Goal: Transaction & Acquisition: Obtain resource

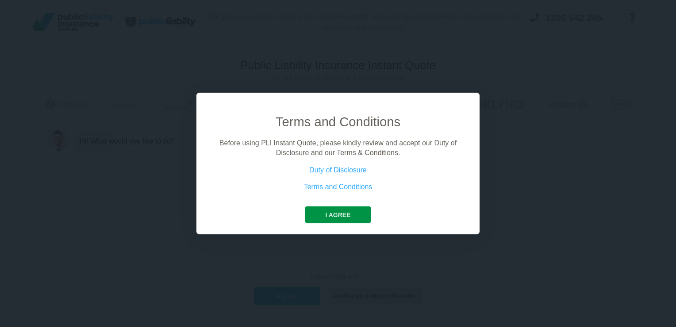
click at [347, 210] on button "I agree" at bounding box center [338, 214] width 66 height 17
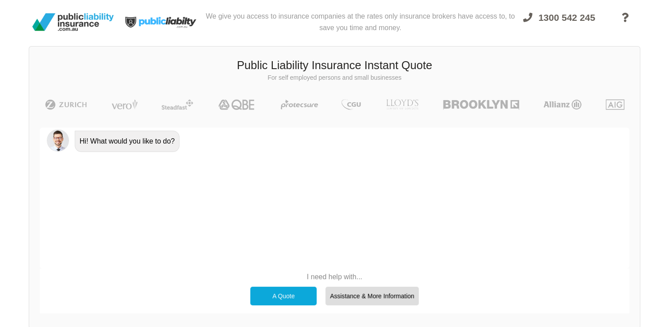
click at [284, 293] on div "A Quote" at bounding box center [283, 295] width 66 height 19
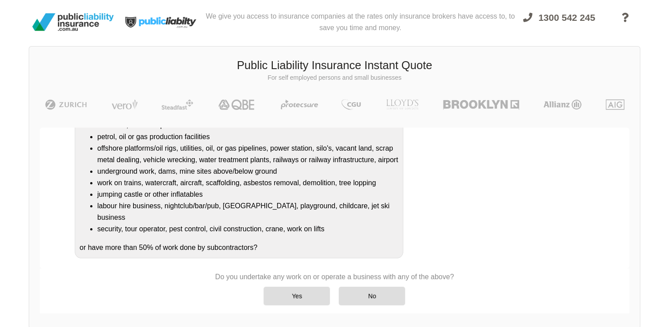
scroll to position [112, 0]
click at [379, 296] on div "No" at bounding box center [372, 295] width 66 height 19
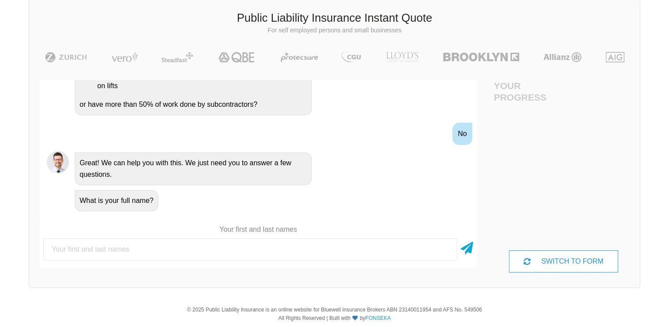
scroll to position [67, 0]
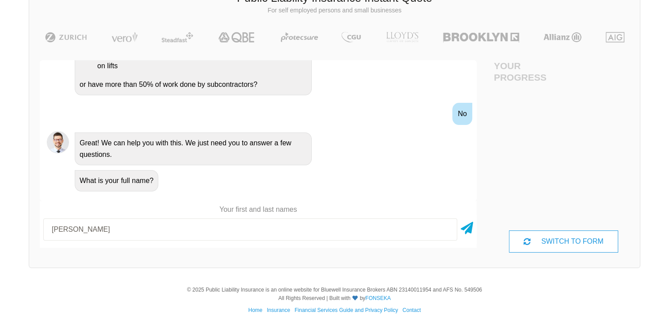
type input "[PERSON_NAME]"
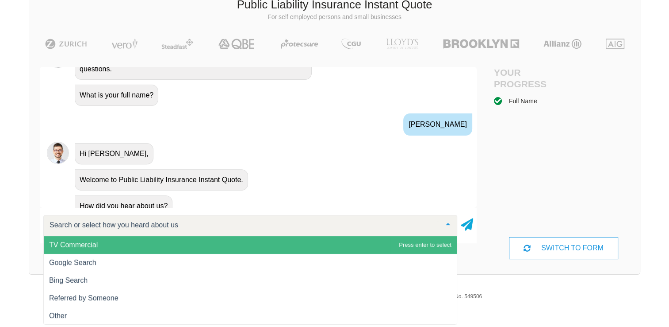
scroll to position [342, 0]
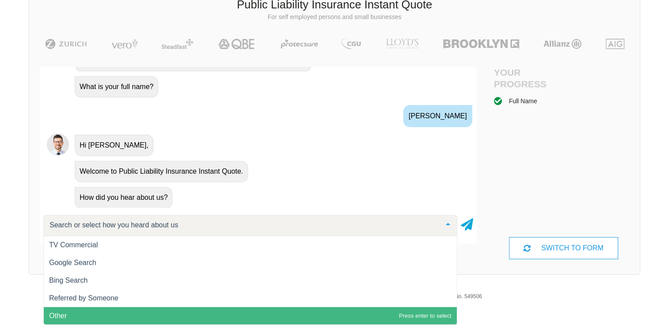
click at [103, 312] on span "Other" at bounding box center [250, 316] width 413 height 18
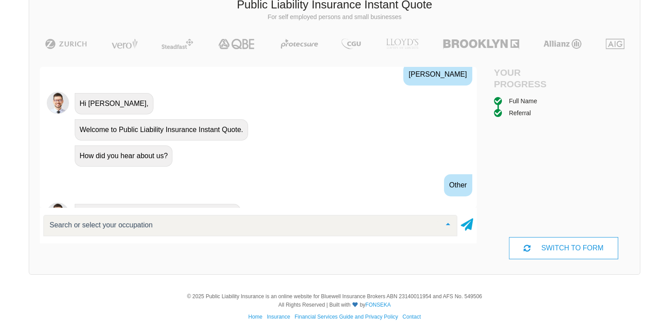
scroll to position [427, 0]
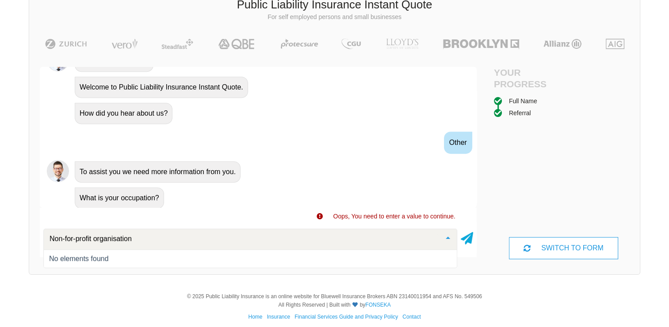
click at [140, 242] on input "Non-for-profit organisation" at bounding box center [243, 238] width 392 height 9
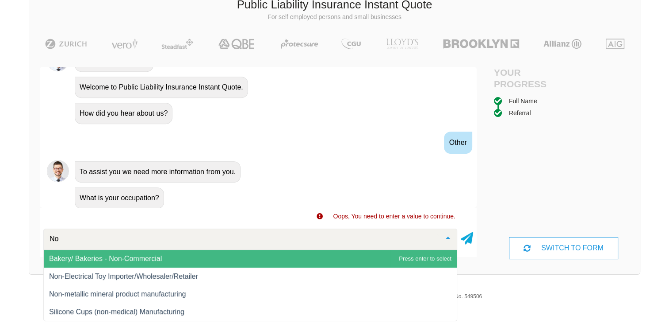
type input "N"
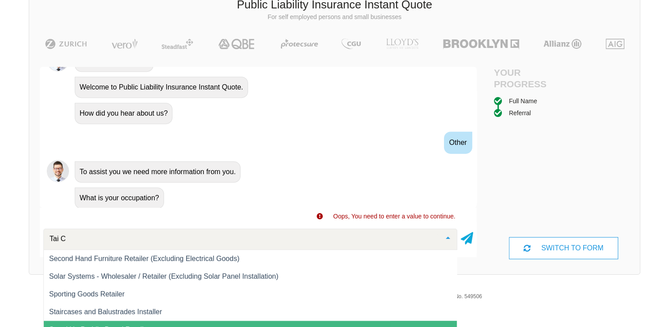
scroll to position [0, 0]
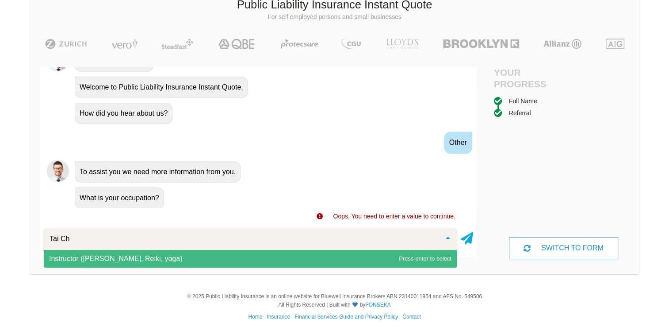
type input "[MEDICAL_DATA]"
click at [111, 261] on span "Instructor ([PERSON_NAME], Reiki, yoga)" at bounding box center [115, 258] width 133 height 8
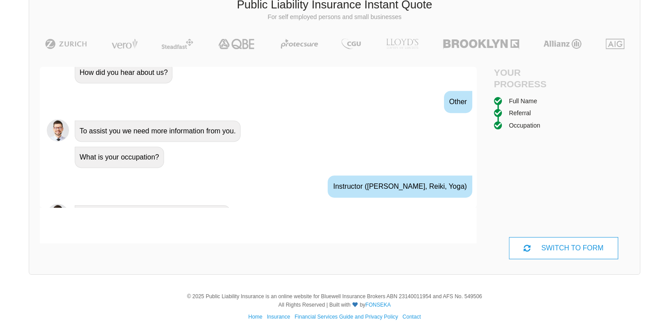
scroll to position [484, 0]
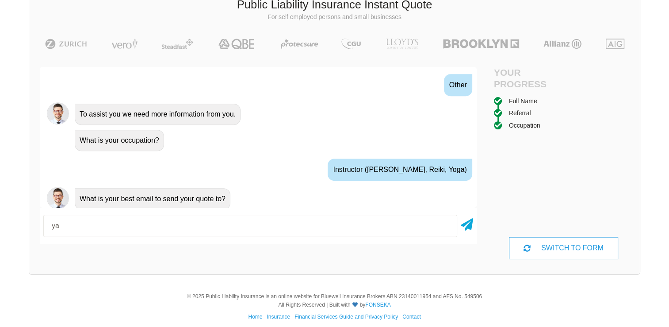
type input "y"
type input "[EMAIL_ADDRESS][DOMAIN_NAME]"
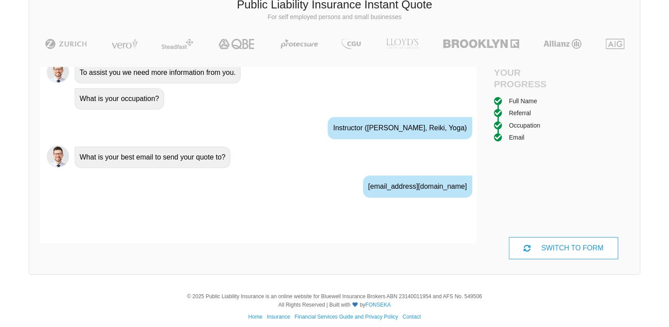
scroll to position [542, 0]
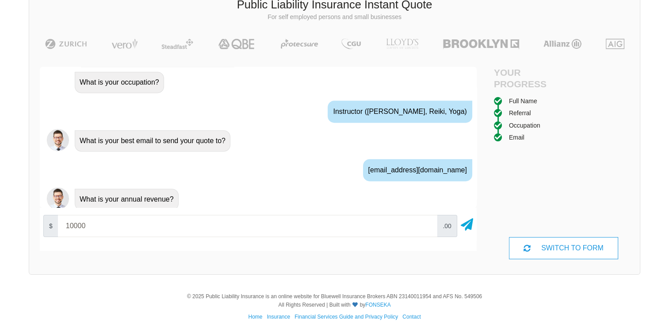
type input "10000"
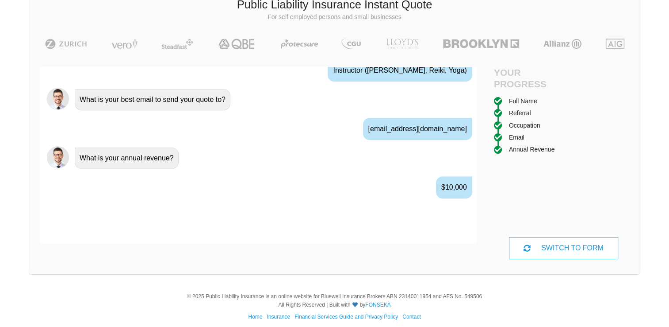
scroll to position [600, 0]
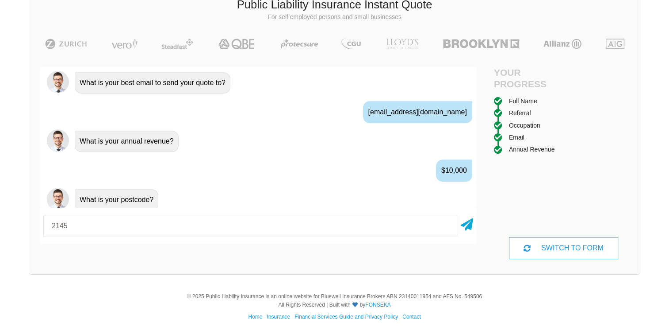
type input "2145"
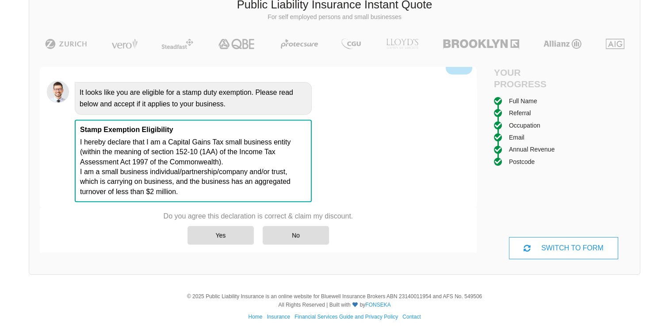
scroll to position [67, 0]
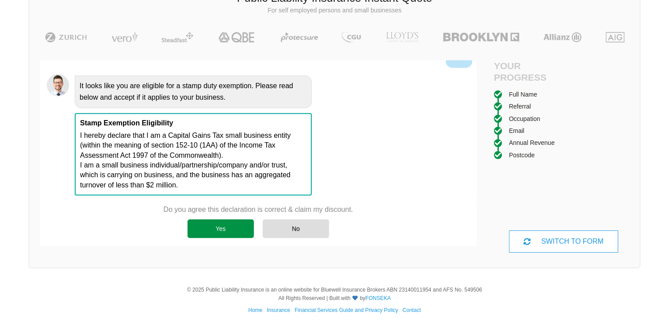
click at [236, 223] on div "Yes" at bounding box center [221, 228] width 66 height 19
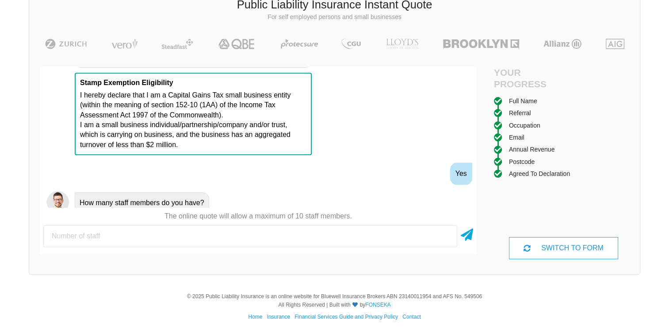
scroll to position [814, 0]
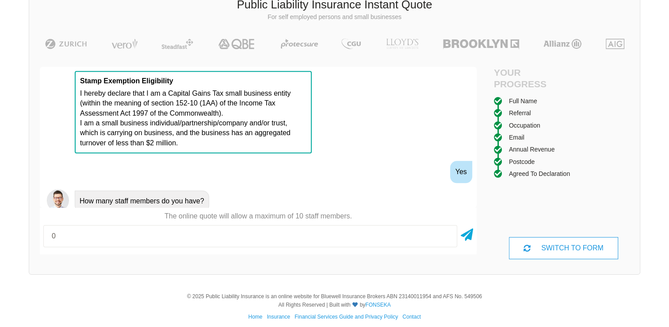
type input "0"
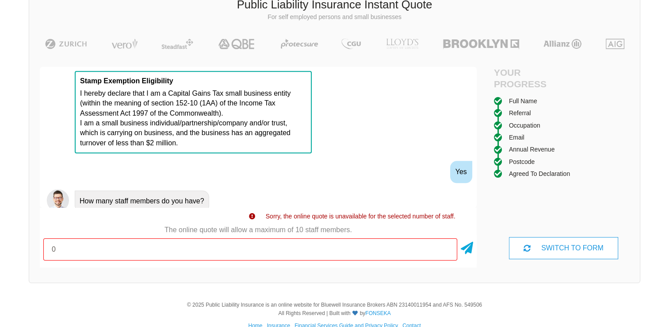
click at [189, 242] on input "0" at bounding box center [250, 249] width 414 height 22
type input "1"
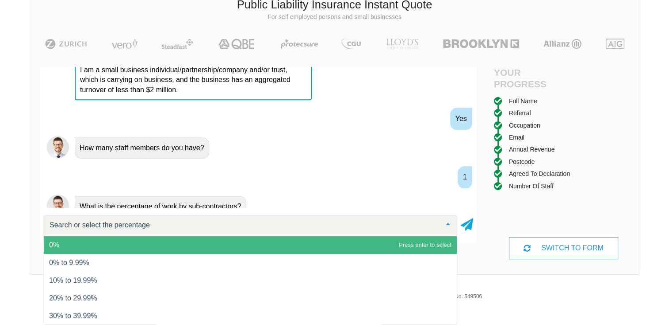
scroll to position [872, 0]
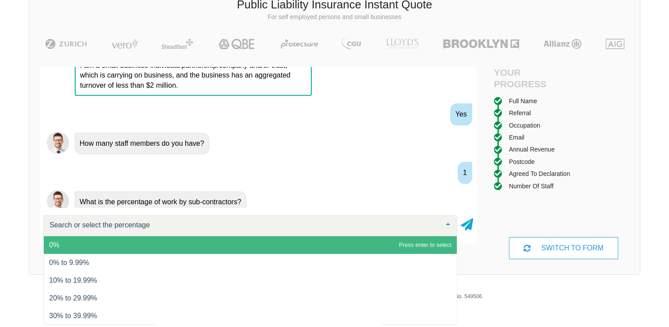
click at [155, 242] on span "0%" at bounding box center [250, 245] width 413 height 18
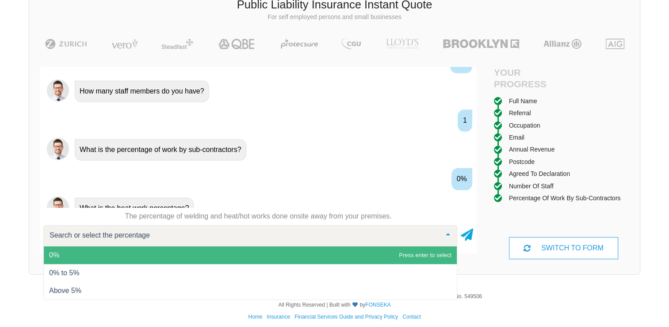
scroll to position [930, 0]
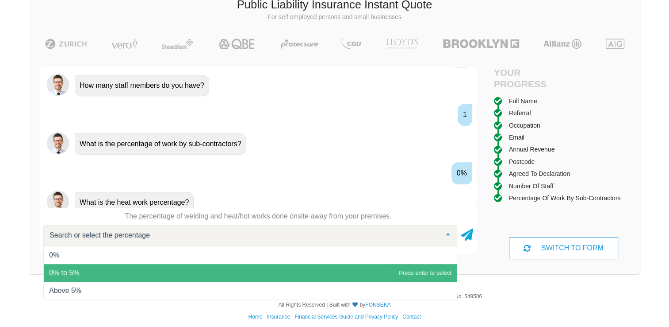
click at [97, 259] on span "0%" at bounding box center [250, 255] width 413 height 18
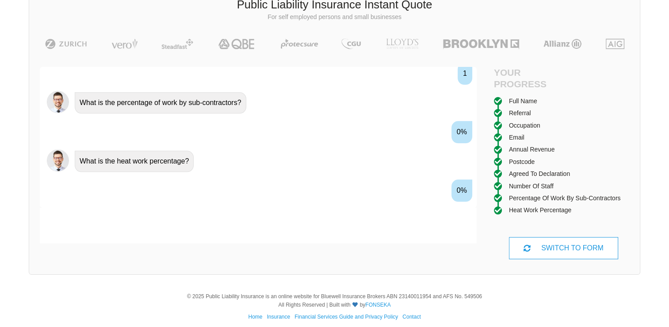
scroll to position [988, 0]
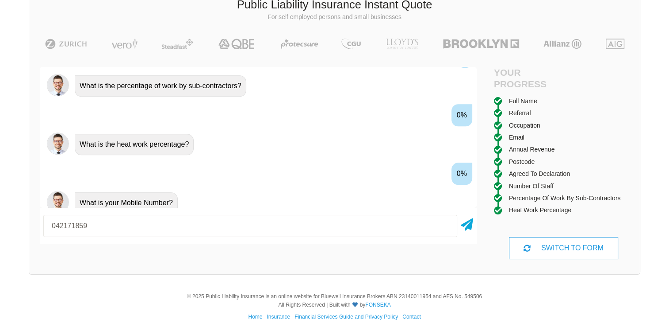
type input "0421718592"
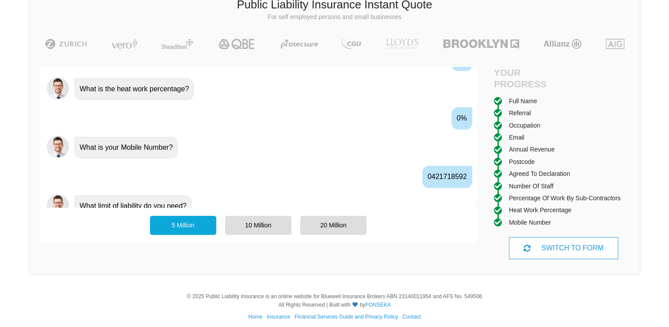
scroll to position [1046, 0]
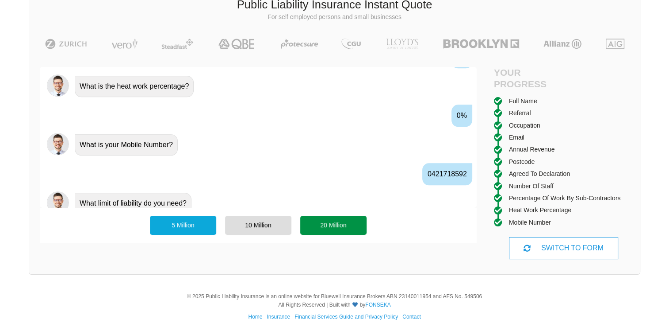
click at [352, 222] on div "20 Million" at bounding box center [333, 224] width 66 height 19
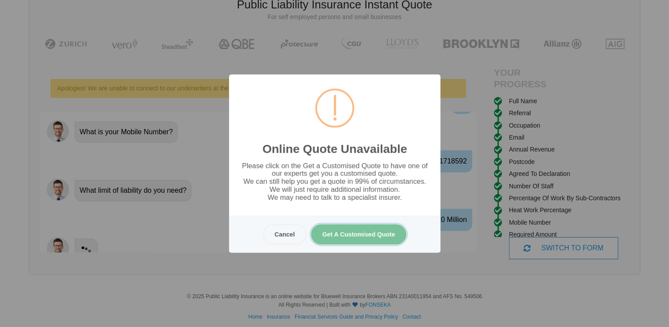
scroll to position [0, 0]
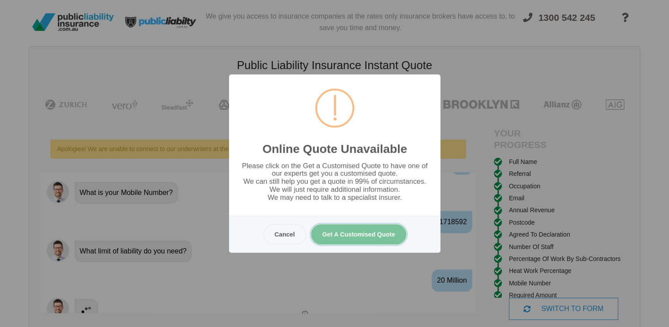
click at [358, 235] on button "Get A Customised Quote" at bounding box center [359, 234] width 96 height 20
